Goal: Transaction & Acquisition: Purchase product/service

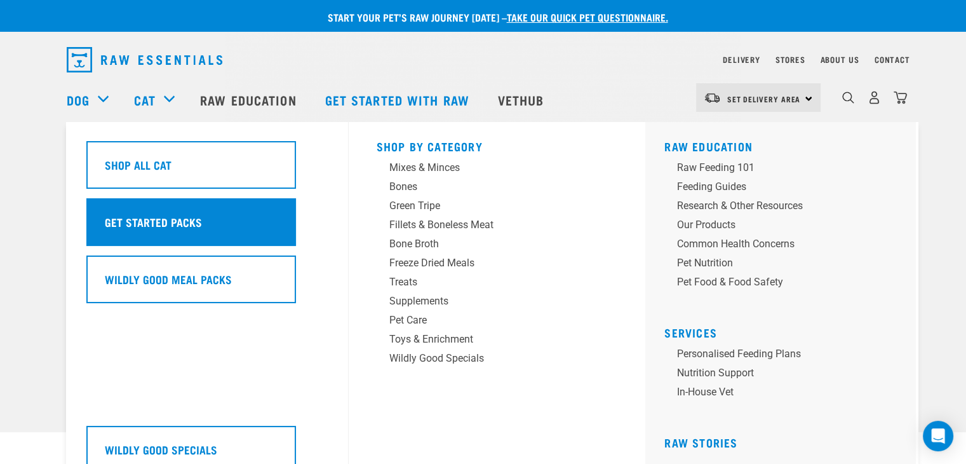
click at [153, 214] on h5 "Get Started Packs" at bounding box center [153, 221] width 97 height 17
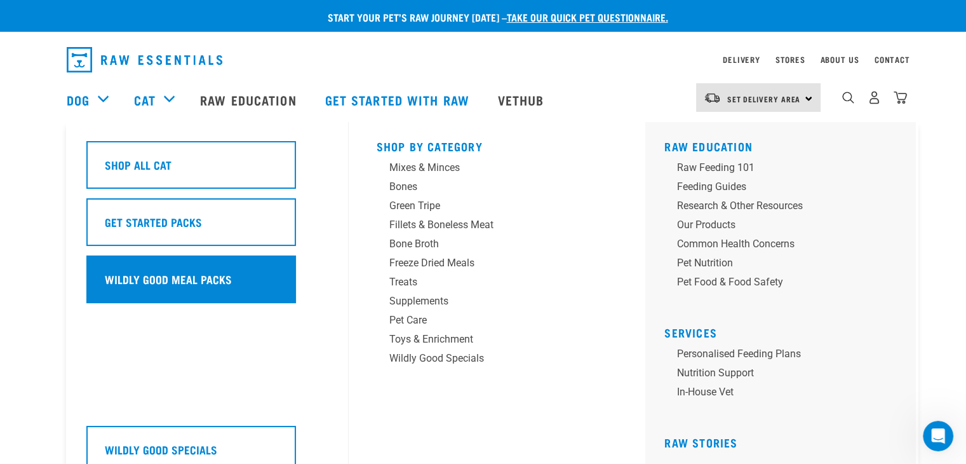
click at [157, 280] on h5 "Wildly Good Meal Packs" at bounding box center [168, 279] width 127 height 17
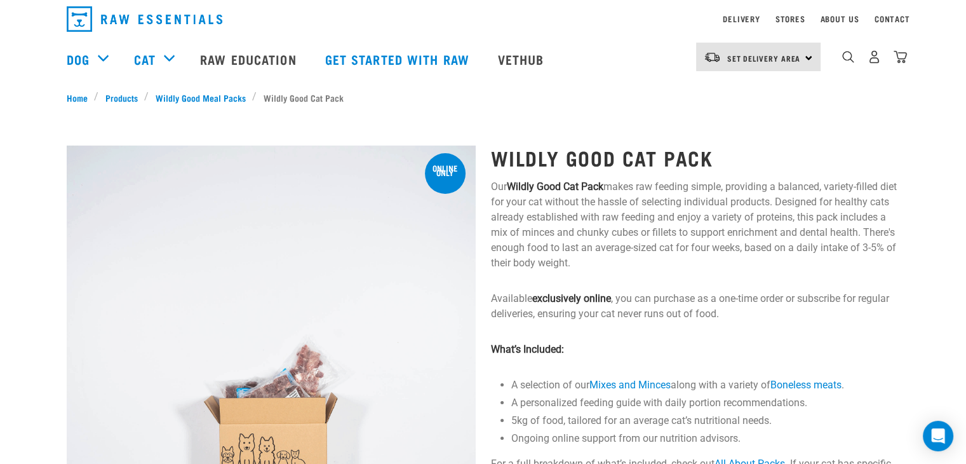
scroll to position [64, 0]
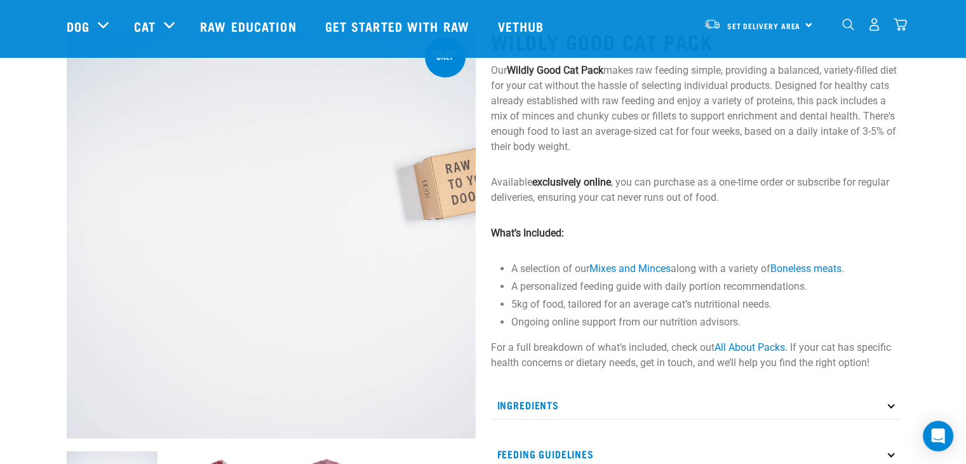
click at [826, 17] on div "0" at bounding box center [864, 26] width 87 height 51
